Goal: Task Accomplishment & Management: Use online tool/utility

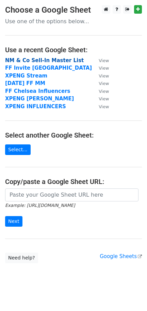
click at [24, 61] on strong "NM & Co Sell-In Master List" at bounding box center [44, 60] width 79 height 6
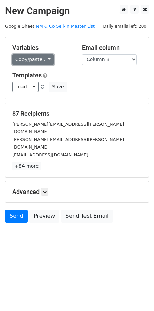
click at [39, 57] on link "Copy/paste..." at bounding box center [33, 59] width 42 height 11
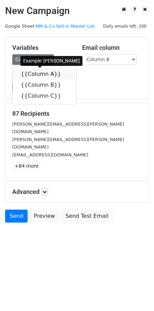
click at [41, 73] on link "{{Column A}}" at bounding box center [45, 74] width 64 height 11
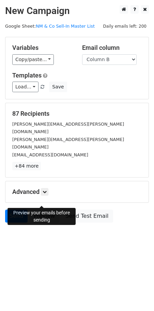
click at [47, 209] on link "Preview" at bounding box center [44, 215] width 30 height 13
click at [41, 209] on link "Preview" at bounding box center [44, 215] width 30 height 13
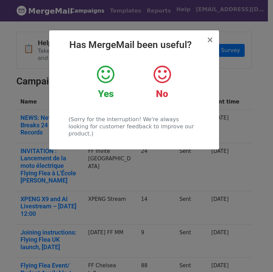
click at [106, 77] on icon at bounding box center [105, 74] width 17 height 20
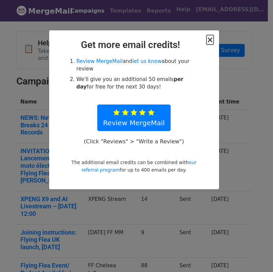
click at [212, 39] on span "×" at bounding box center [209, 40] width 7 height 10
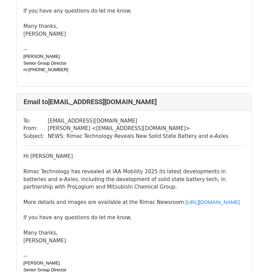
scroll to position [386, 0]
